Goal: Information Seeking & Learning: Compare options

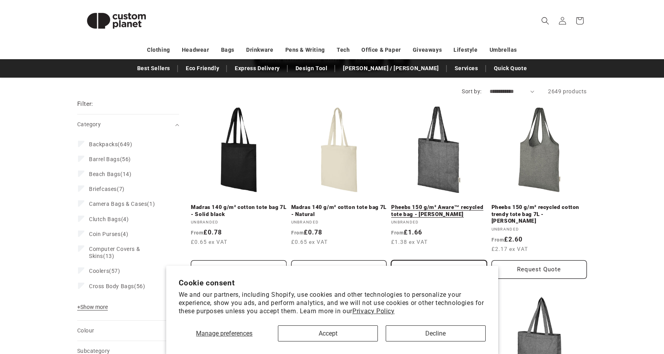
scroll to position [126, 0]
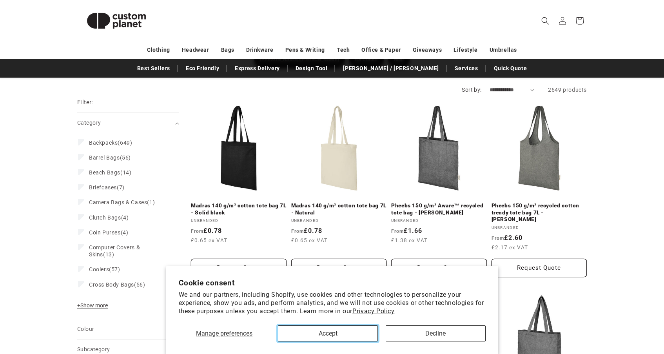
click at [342, 333] on button "Accept" at bounding box center [328, 334] width 100 height 16
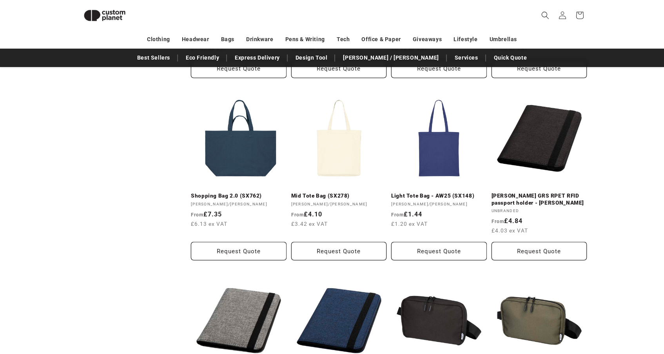
scroll to position [680, 0]
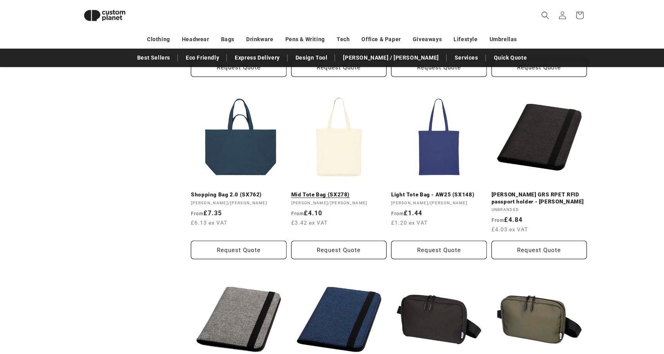
click at [330, 191] on link "Mid Tote Bag (SX278)" at bounding box center [339, 194] width 96 height 7
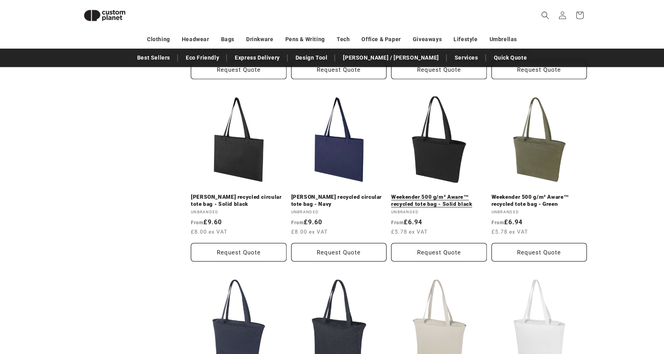
scroll to position [1224, 0]
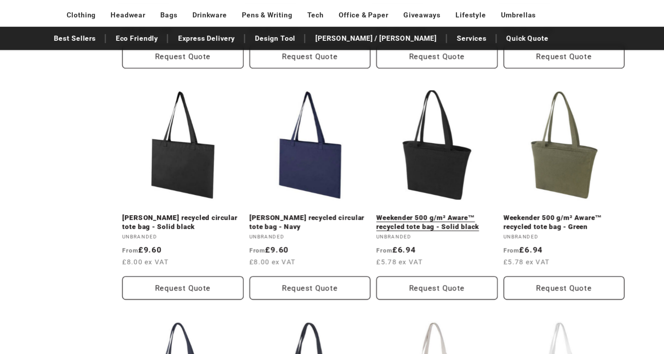
click at [443, 196] on link "Weekender 500 g/m² Aware™ recycled tote bag - Solid black" at bounding box center [439, 203] width 96 height 14
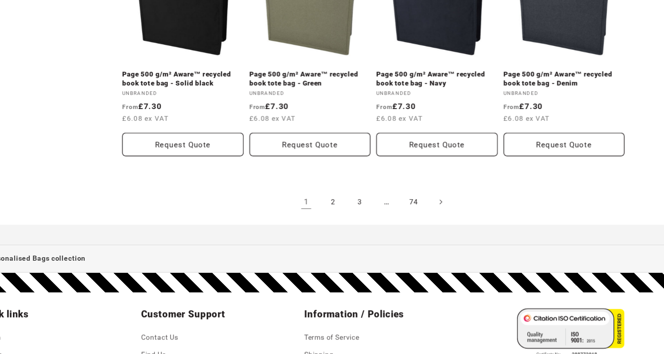
scroll to position [1670, 0]
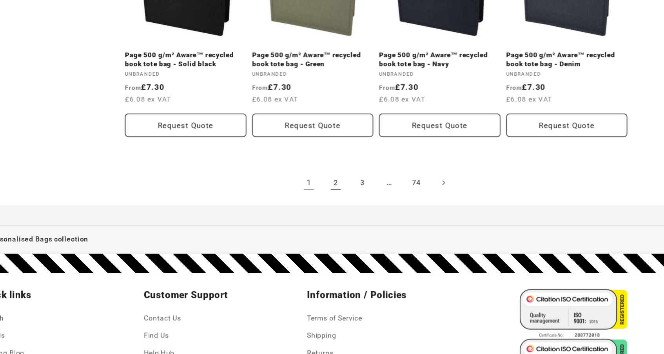
click at [356, 215] on link "2" at bounding box center [357, 218] width 17 height 17
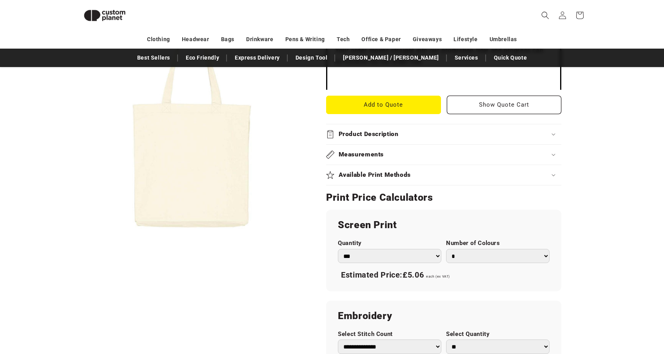
scroll to position [290, 0]
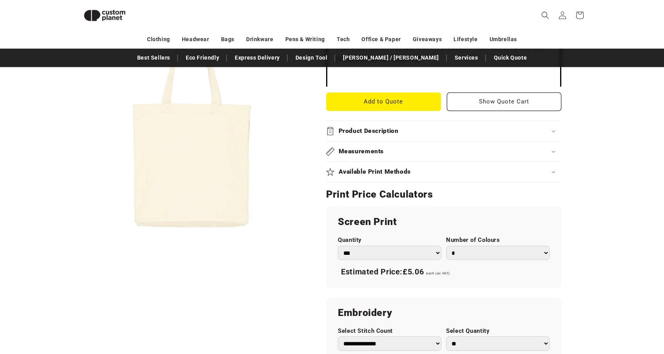
click at [377, 256] on select "*** *** *** **** **** **** ***** *****" at bounding box center [390, 253] width 104 height 15
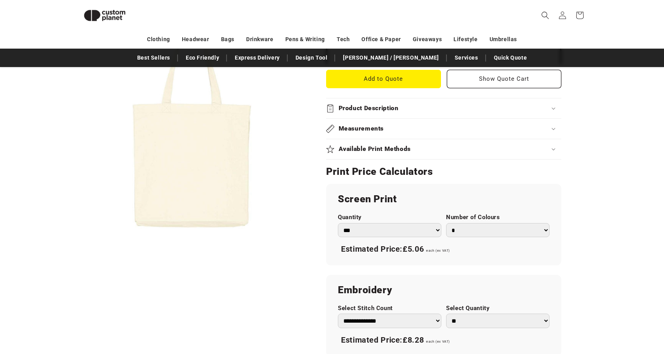
scroll to position [0, 0]
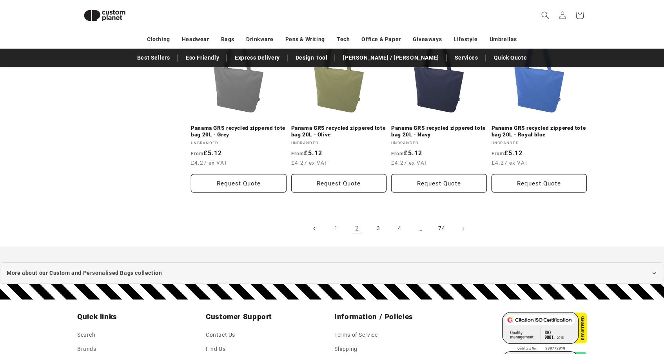
scroll to position [1674, 0]
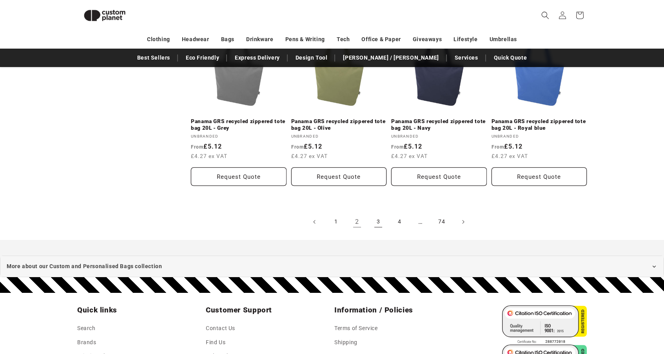
click at [379, 222] on link "3" at bounding box center [378, 221] width 17 height 17
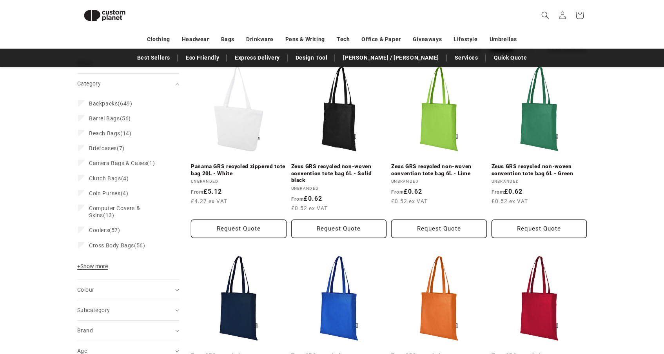
scroll to position [151, 0]
